Goal: Find specific page/section

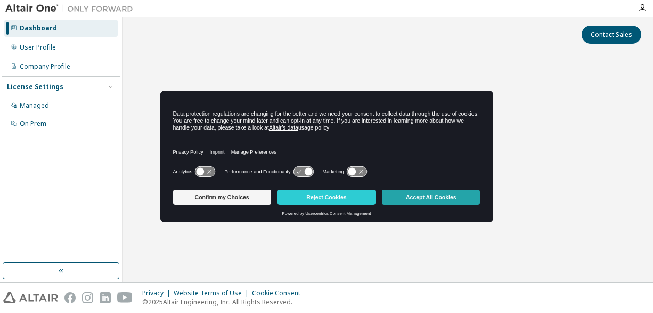
click at [456, 199] on button "Accept All Cookies" at bounding box center [431, 197] width 98 height 15
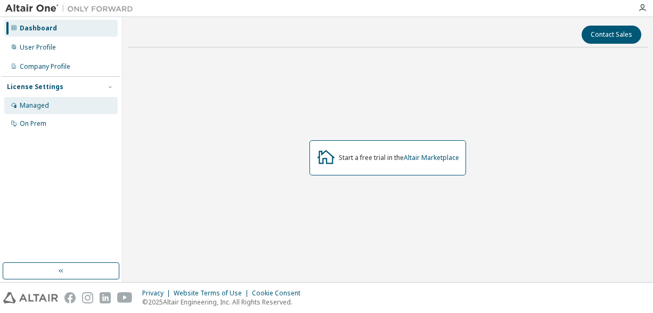
click at [63, 103] on div "Managed" at bounding box center [60, 105] width 113 height 17
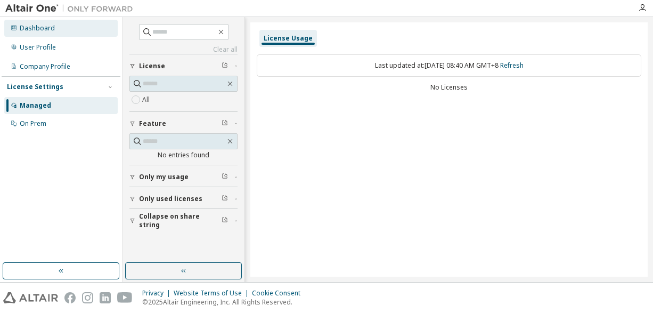
click at [77, 22] on div "Dashboard" at bounding box center [60, 28] width 113 height 17
